Goal: Understand process/instructions: Learn how to perform a task or action

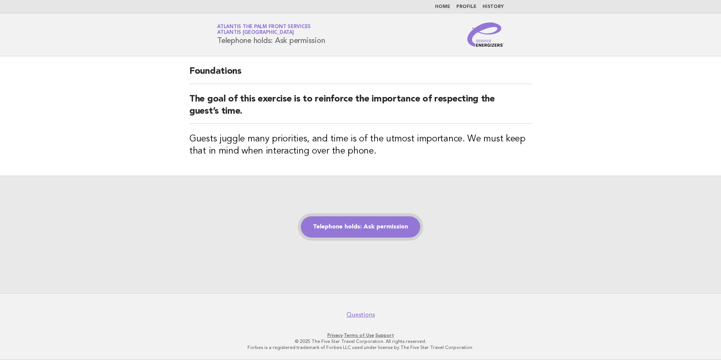
click at [361, 230] on link "Telephone holds: Ask permission" at bounding box center [360, 226] width 119 height 21
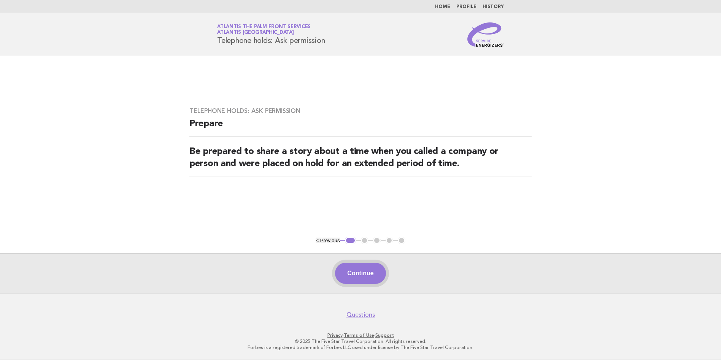
click at [367, 271] on button "Continue" at bounding box center [360, 273] width 51 height 21
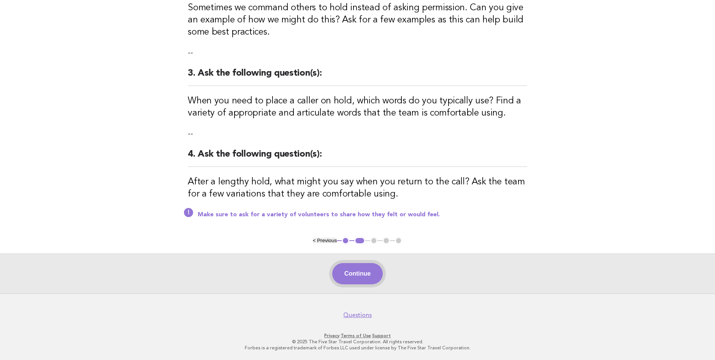
click at [348, 280] on button "Continue" at bounding box center [357, 273] width 51 height 21
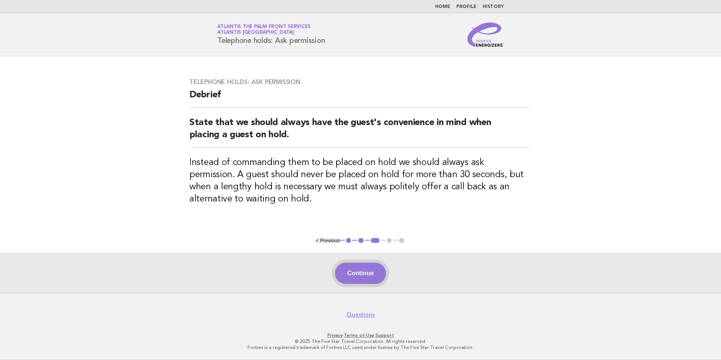
click at [372, 265] on button "Continue" at bounding box center [360, 273] width 51 height 21
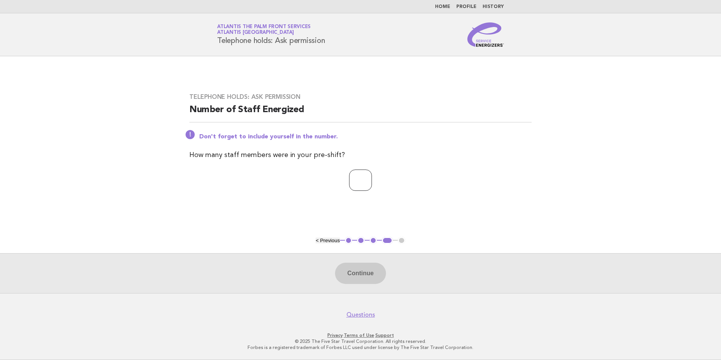
click at [350, 170] on input "number" at bounding box center [360, 180] width 23 height 21
type input "*"
click at [382, 272] on button "Continue" at bounding box center [360, 273] width 51 height 21
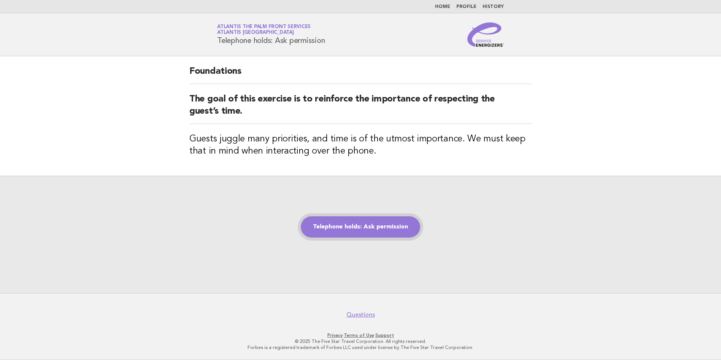
click at [364, 235] on link "Telephone holds: Ask permission" at bounding box center [360, 226] width 119 height 21
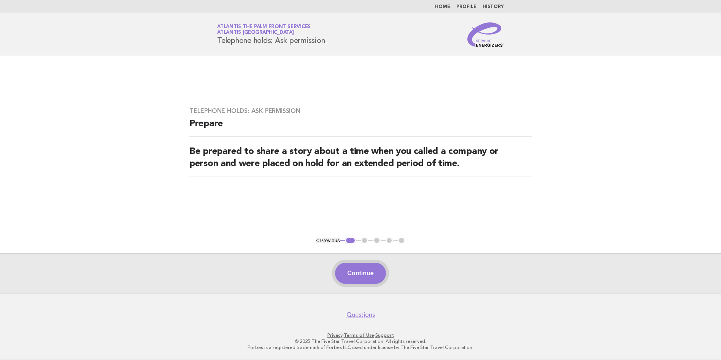
click at [371, 275] on button "Continue" at bounding box center [360, 273] width 51 height 21
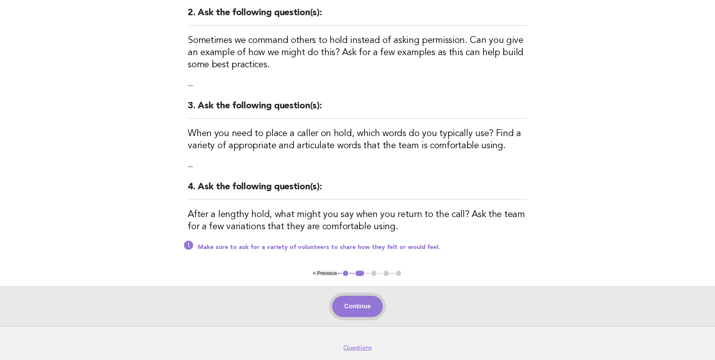
click at [354, 310] on button "Continue" at bounding box center [357, 306] width 51 height 21
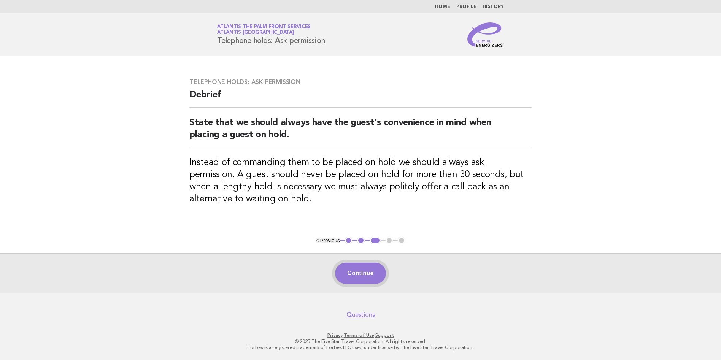
click at [379, 265] on button "Continue" at bounding box center [360, 273] width 51 height 21
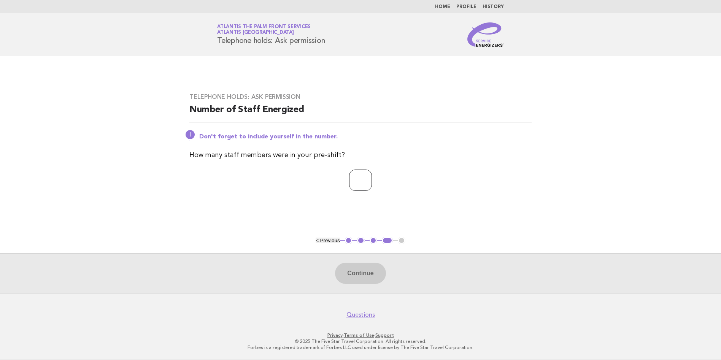
click at [362, 182] on input "number" at bounding box center [360, 180] width 23 height 21
type input "*"
click at [356, 273] on button "Continue" at bounding box center [360, 273] width 51 height 21
